Goal: Transaction & Acquisition: Book appointment/travel/reservation

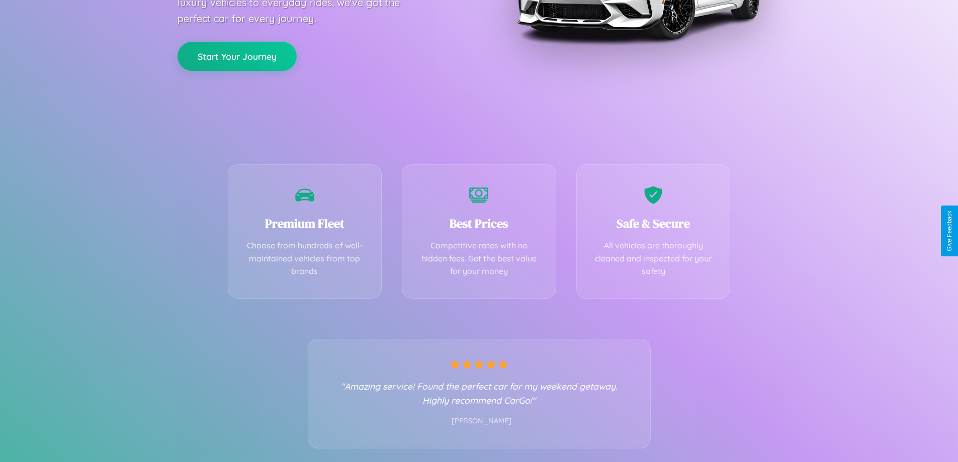
scroll to position [198, 0]
click at [479, 231] on div "Best Prices Competitive rates with no hidden fees. Get the best value for your …" at bounding box center [479, 228] width 154 height 134
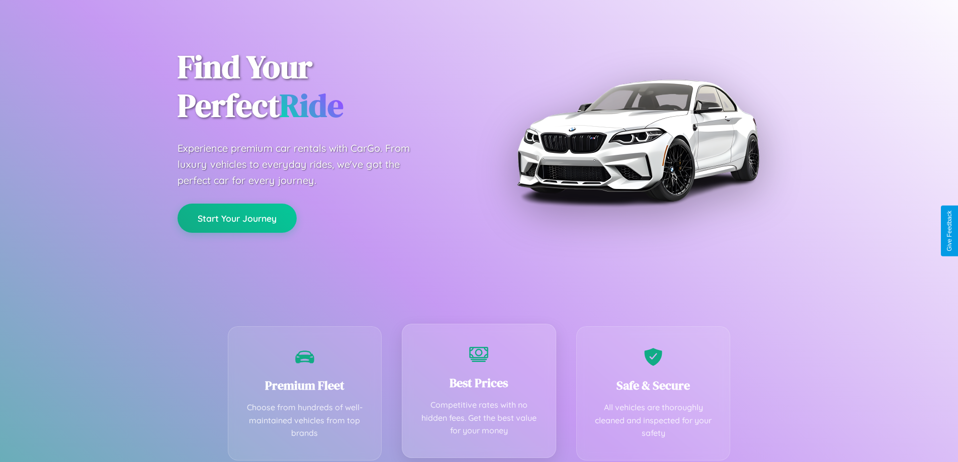
scroll to position [0, 0]
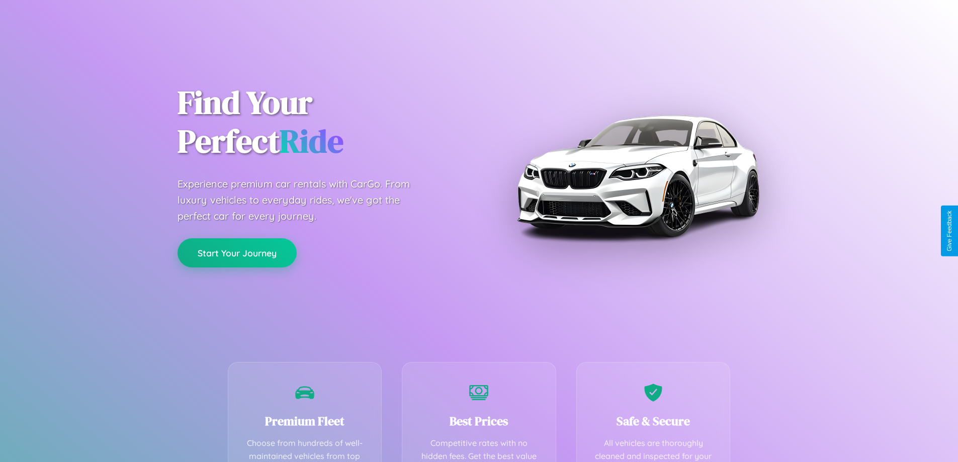
click at [237, 253] on button "Start Your Journey" at bounding box center [236, 252] width 119 height 29
click at [237, 252] on button "Start Your Journey" at bounding box center [236, 252] width 119 height 29
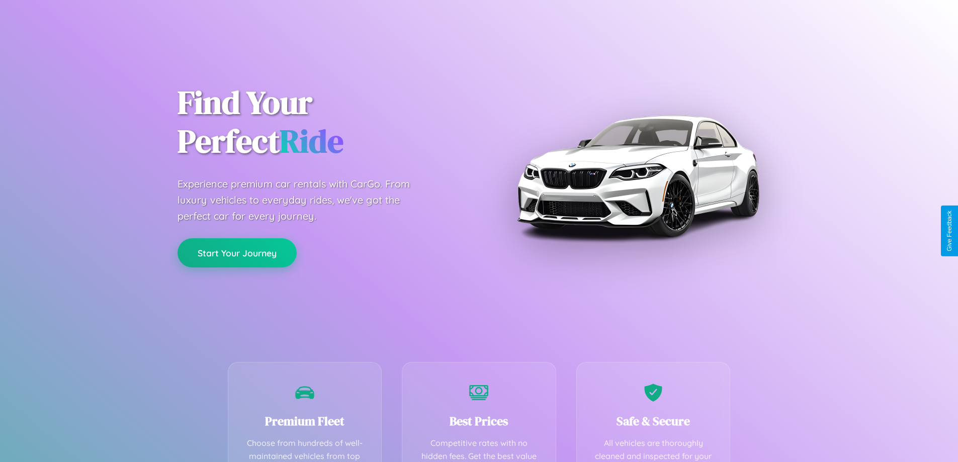
click at [237, 252] on button "Start Your Journey" at bounding box center [236, 252] width 119 height 29
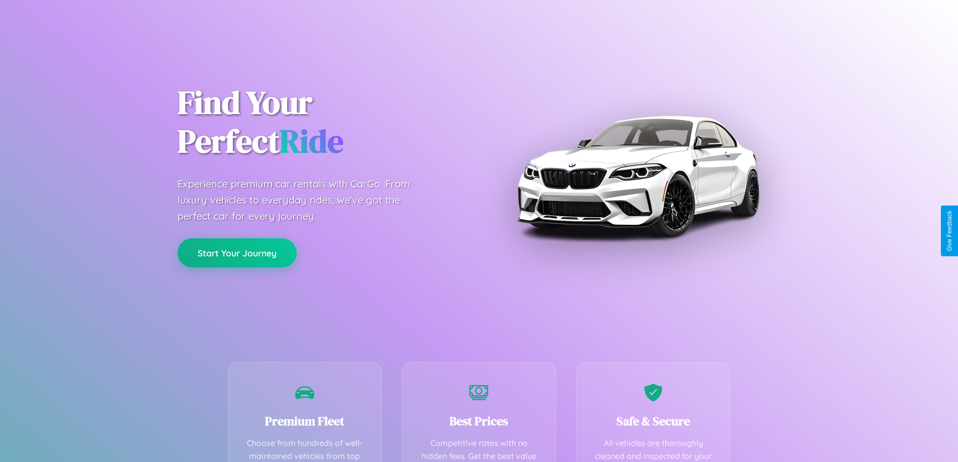
click at [237, 252] on button "Start Your Journey" at bounding box center [236, 252] width 119 height 29
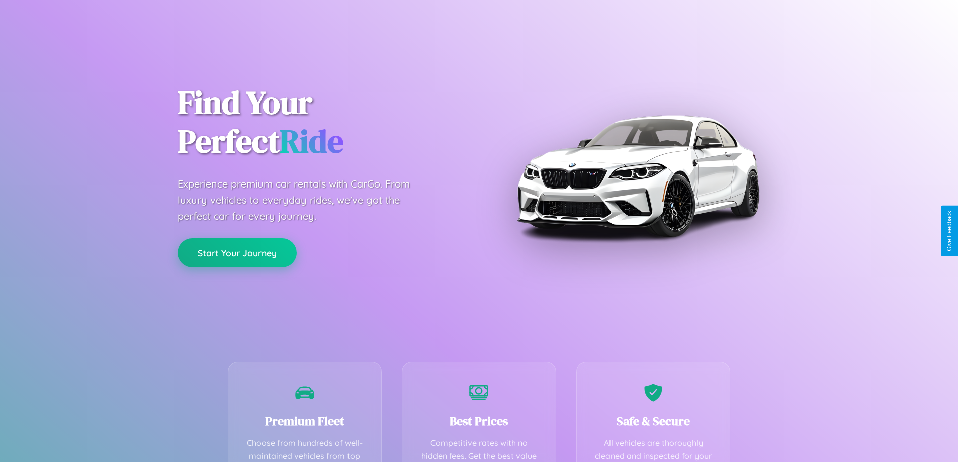
click at [237, 252] on button "Start Your Journey" at bounding box center [236, 252] width 119 height 29
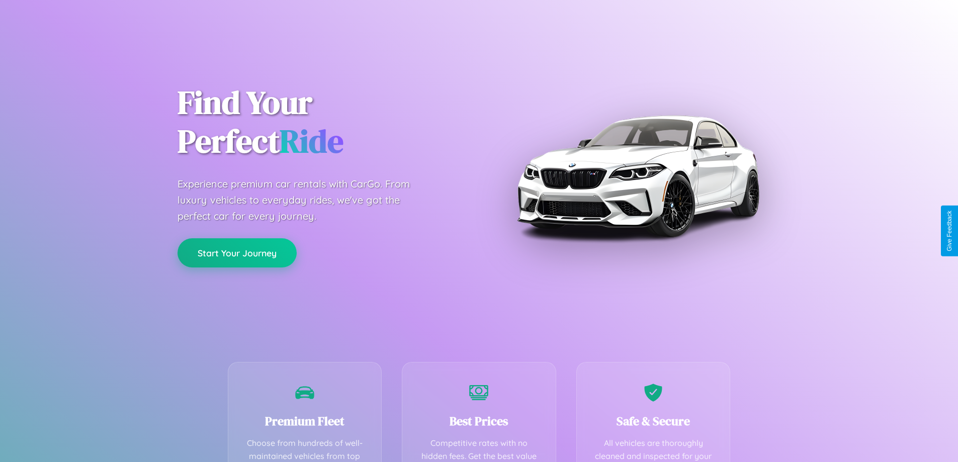
click at [237, 252] on button "Start Your Journey" at bounding box center [236, 252] width 119 height 29
